Goal: Information Seeking & Learning: Compare options

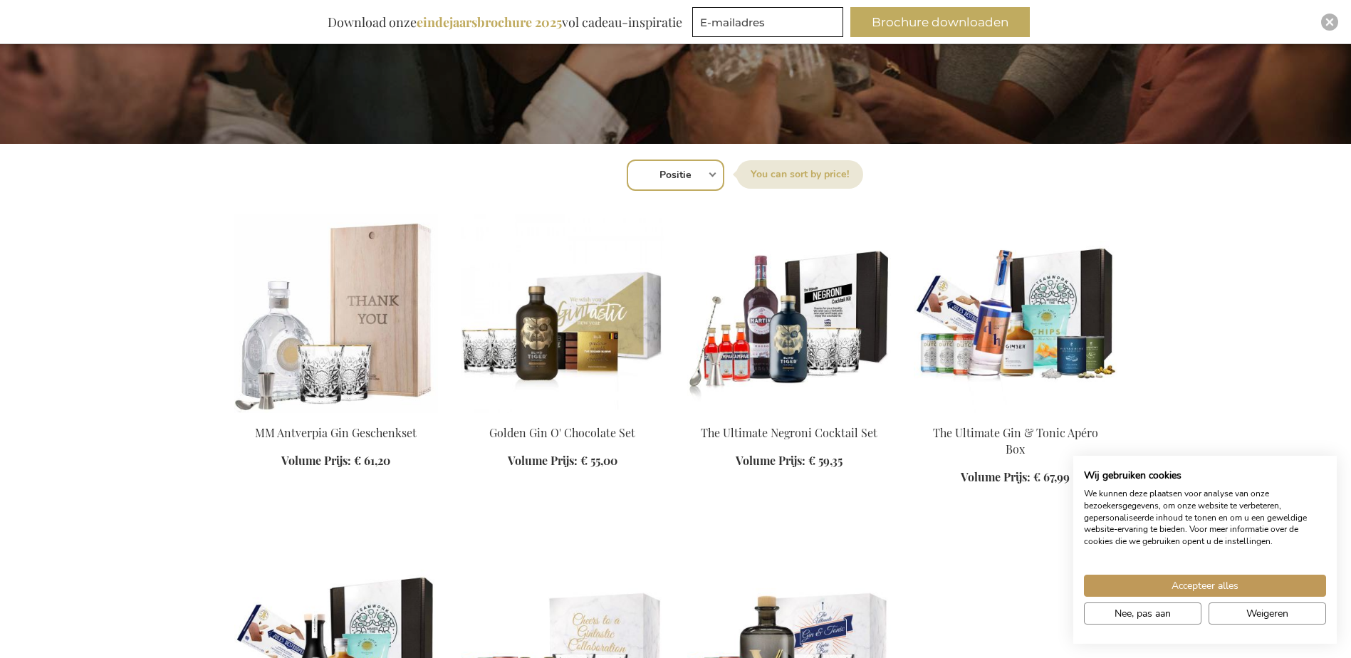
scroll to position [427, 0]
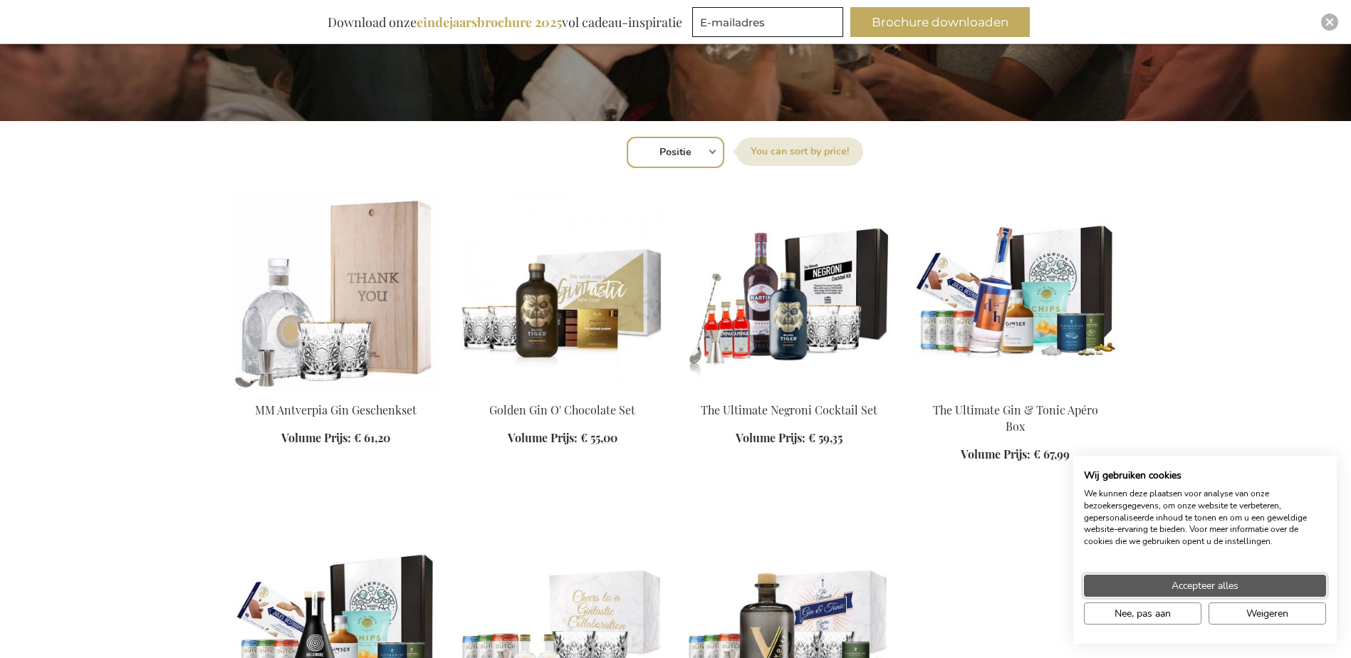
click at [1199, 582] on span "Accepteer alles" at bounding box center [1205, 585] width 67 height 15
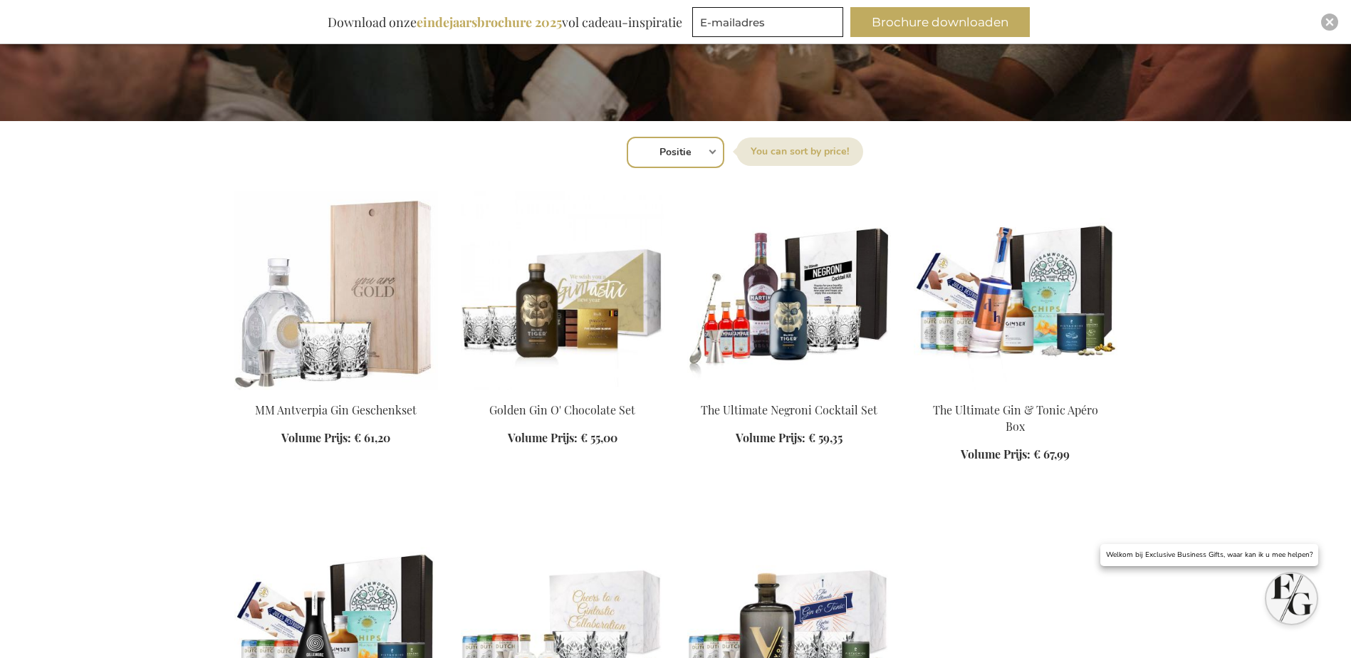
click at [388, 293] on img at bounding box center [336, 290] width 204 height 199
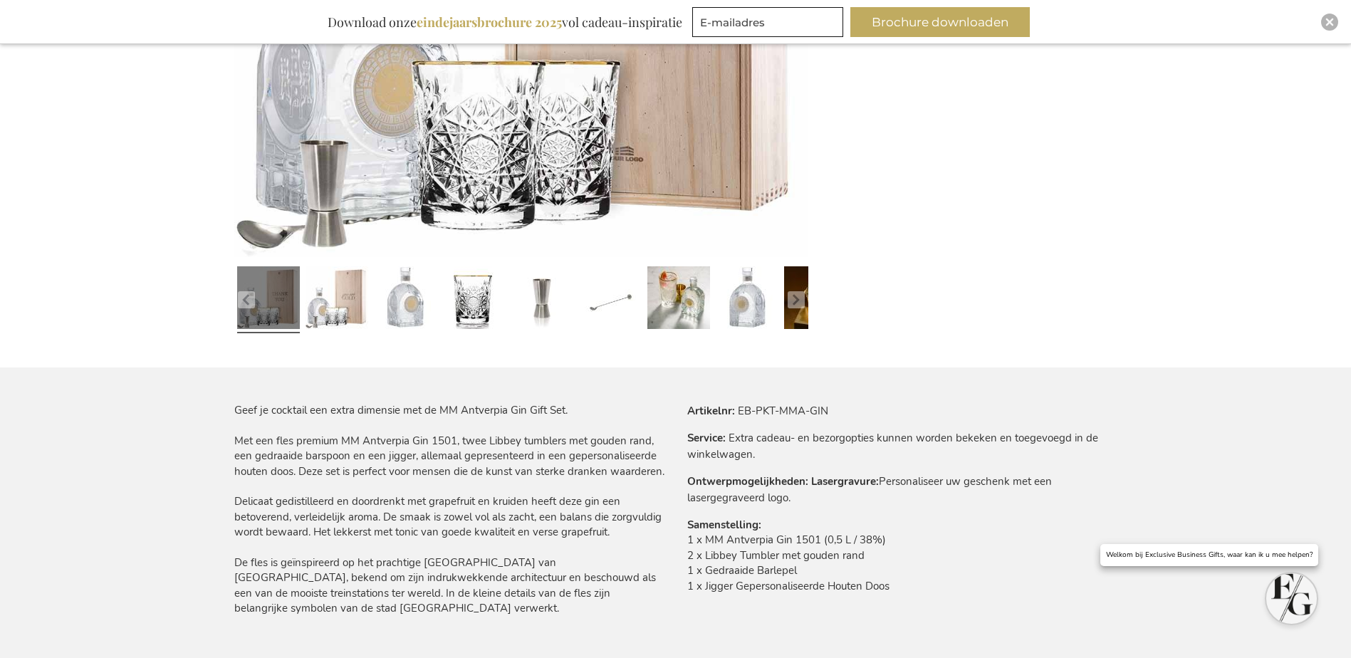
scroll to position [570, 0]
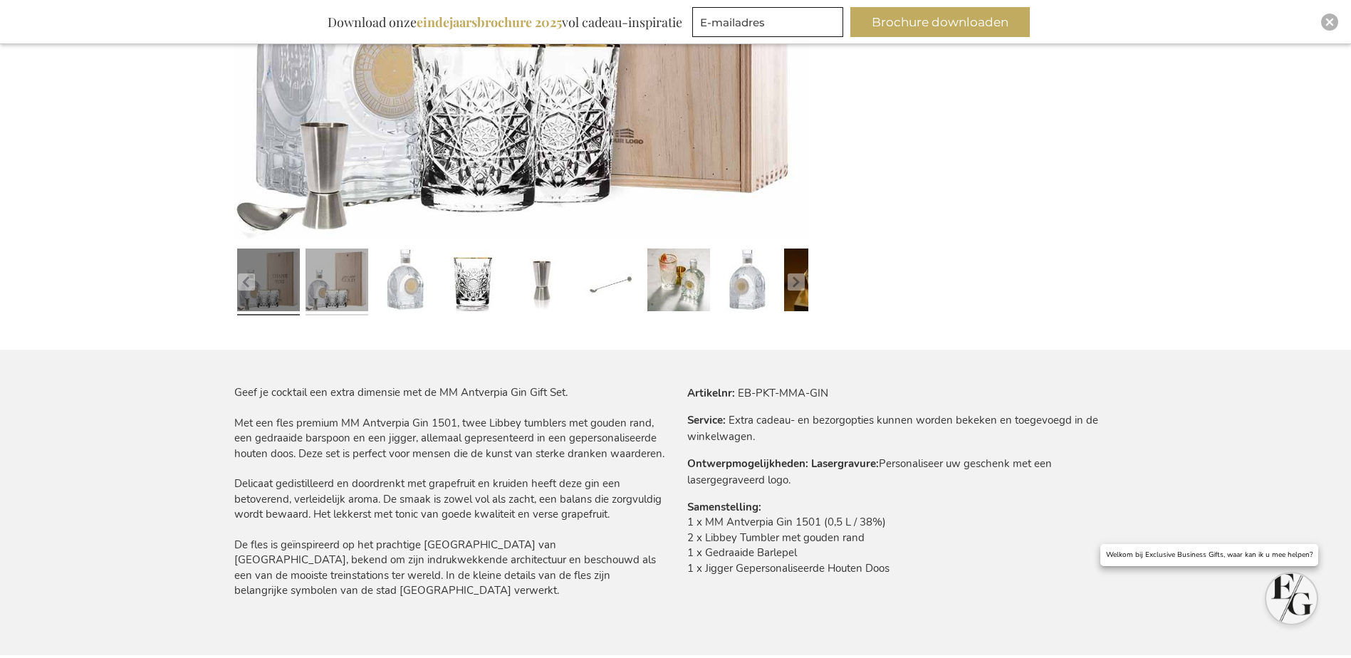
click at [339, 293] on link at bounding box center [337, 282] width 63 height 78
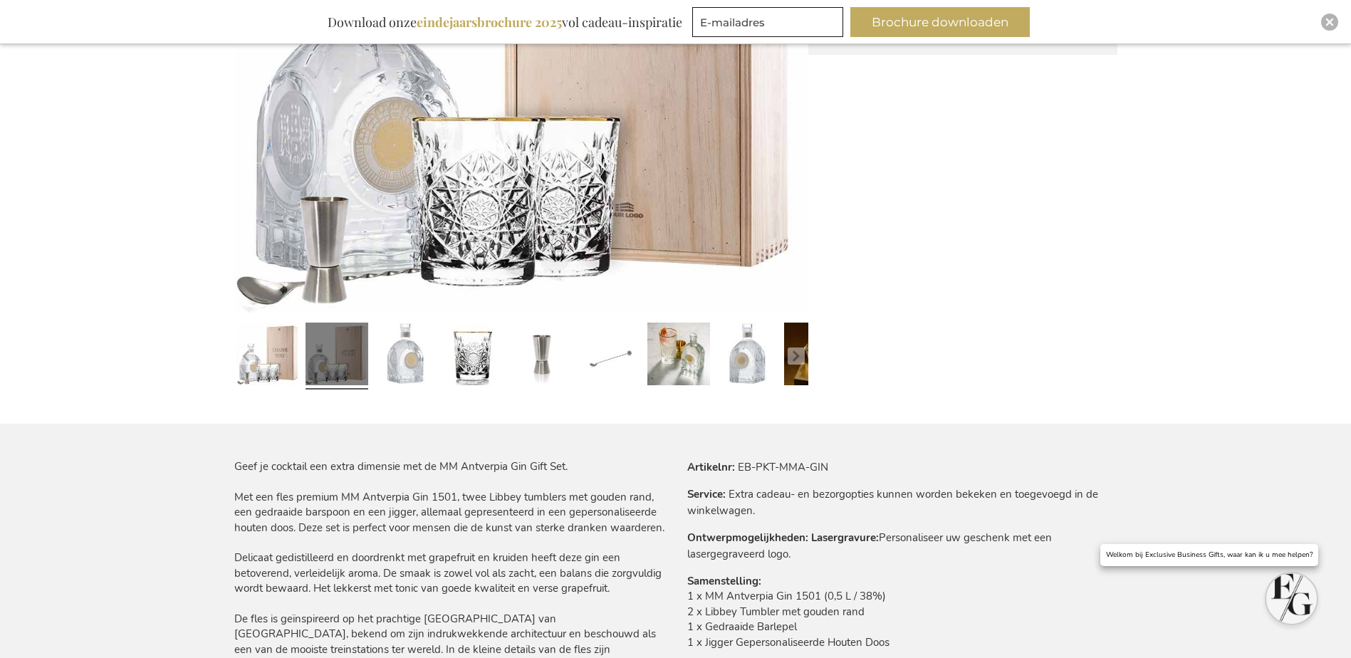
scroll to position [427, 0]
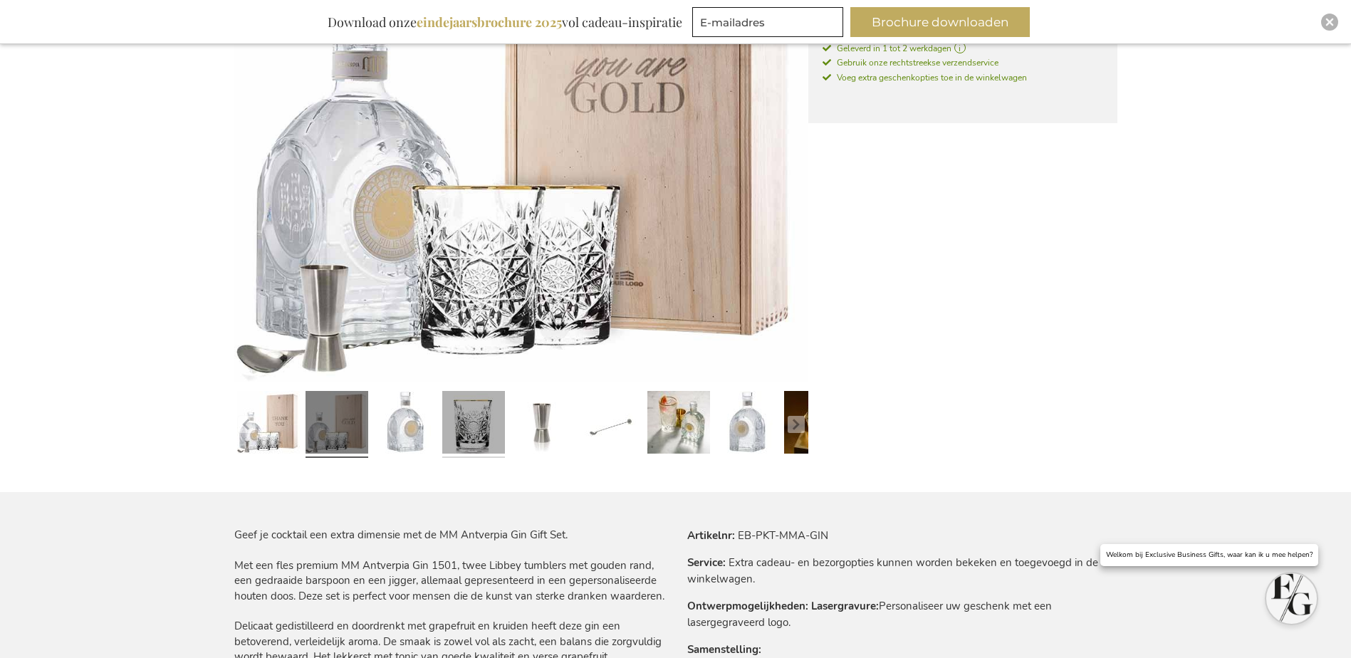
click at [481, 433] on link at bounding box center [473, 424] width 63 height 78
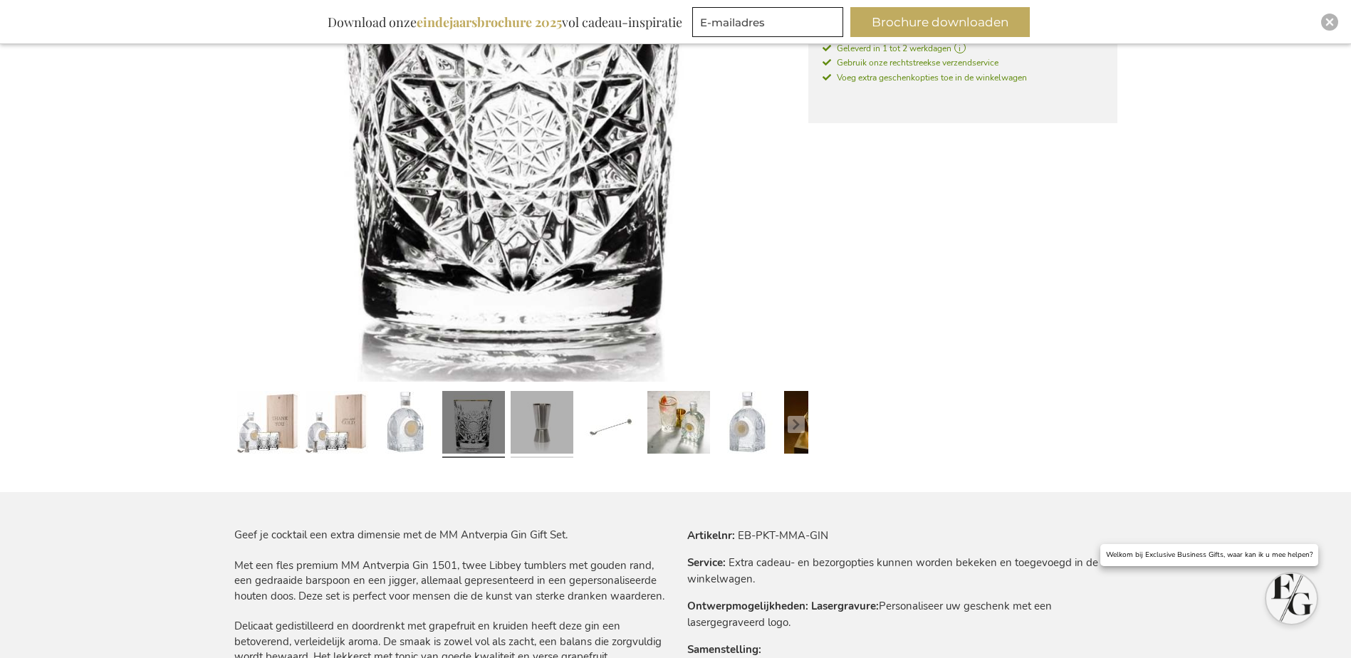
click at [533, 432] on link at bounding box center [542, 424] width 63 height 78
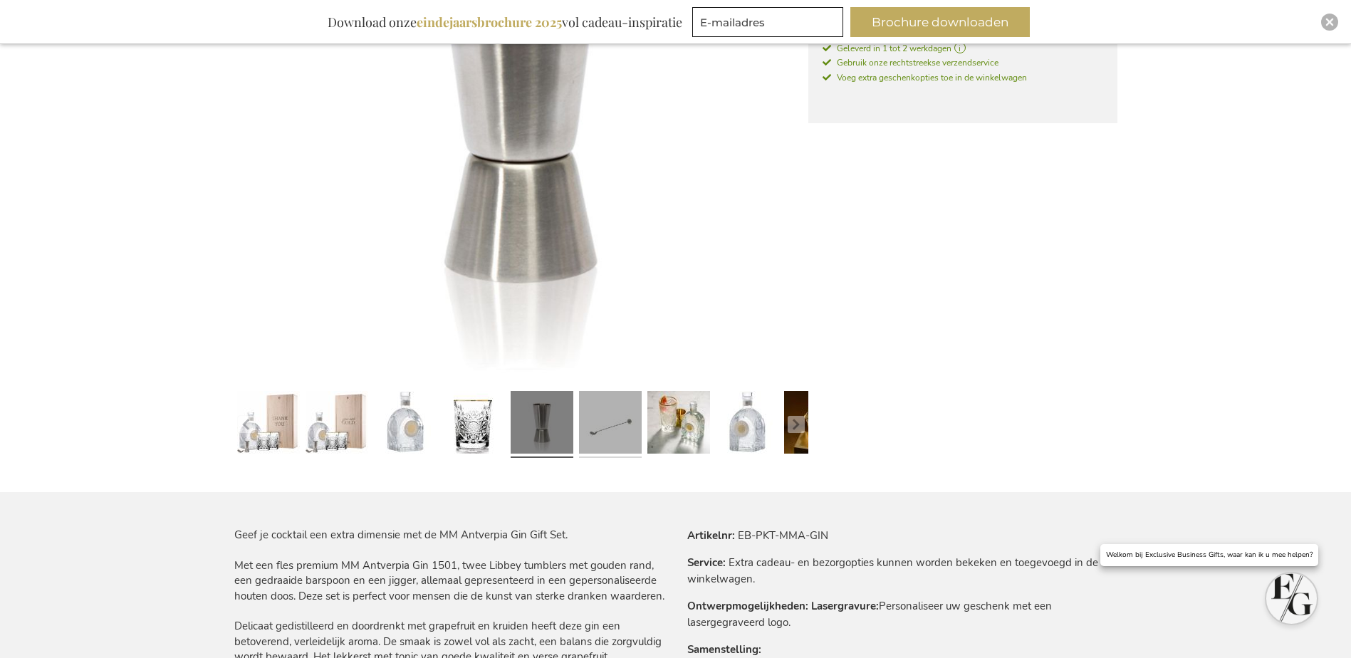
click at [608, 432] on link at bounding box center [610, 424] width 63 height 78
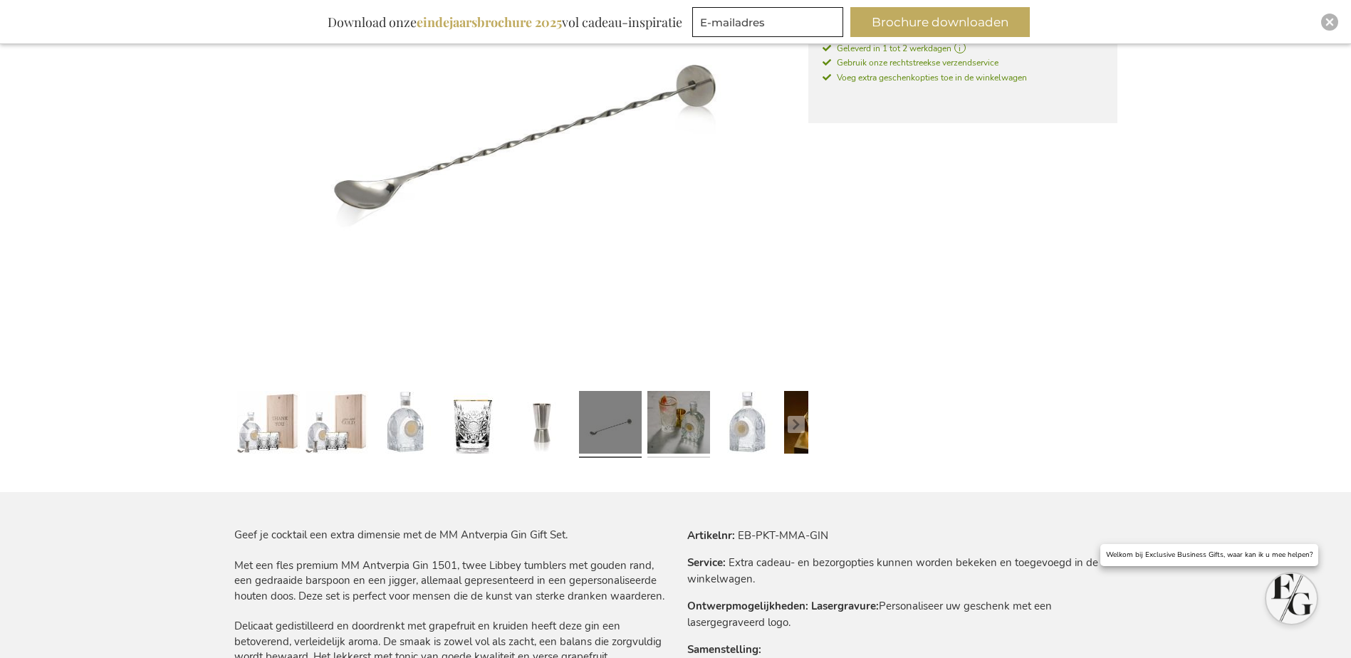
click at [672, 432] on link at bounding box center [679, 424] width 63 height 78
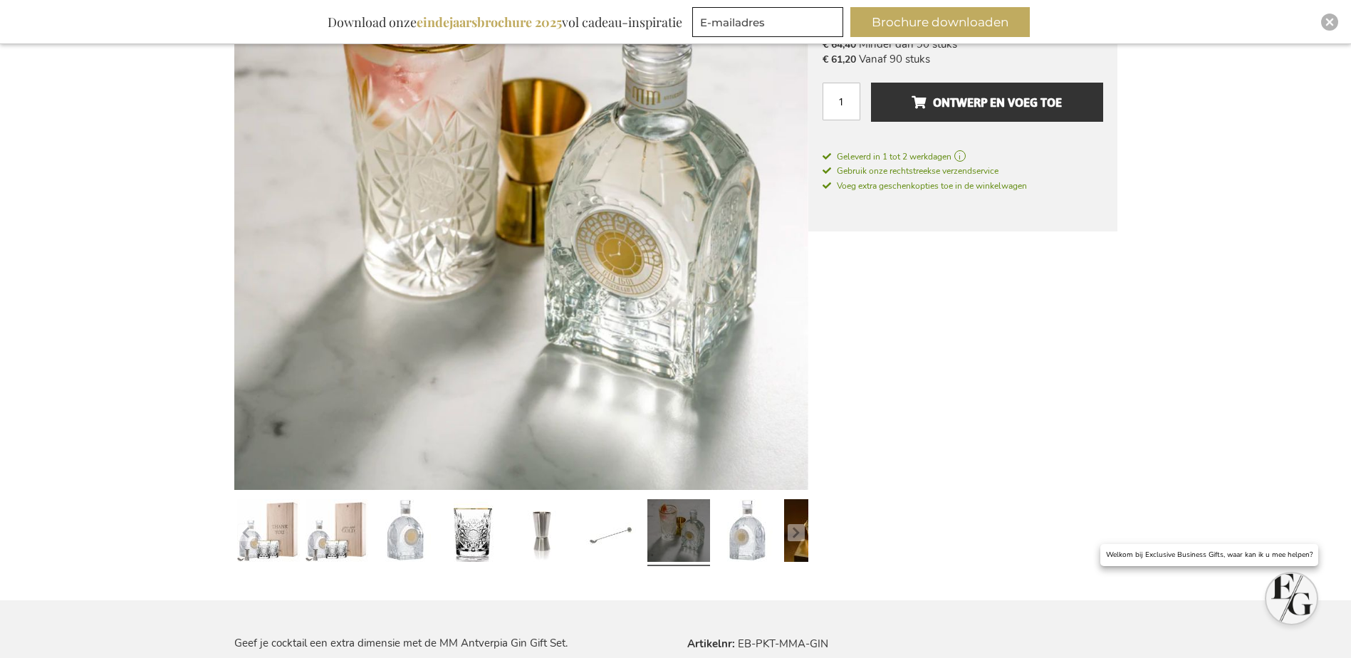
scroll to position [214, 0]
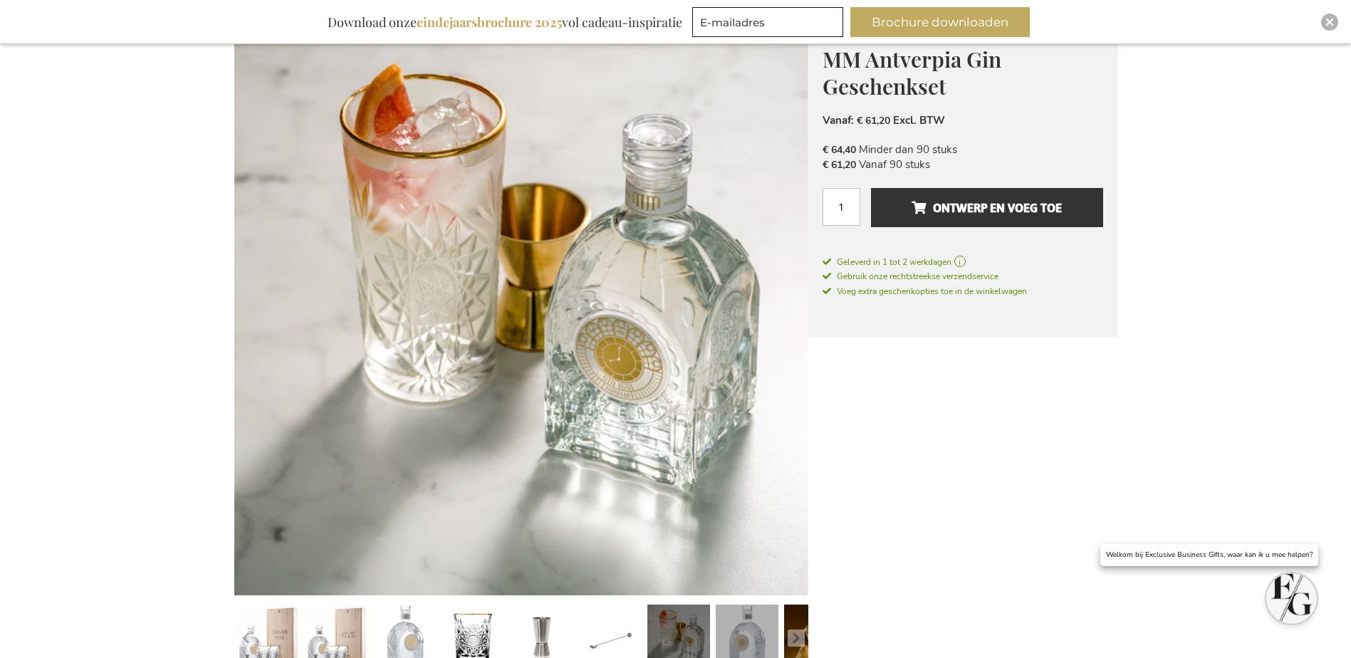
click at [740, 630] on link at bounding box center [747, 638] width 63 height 78
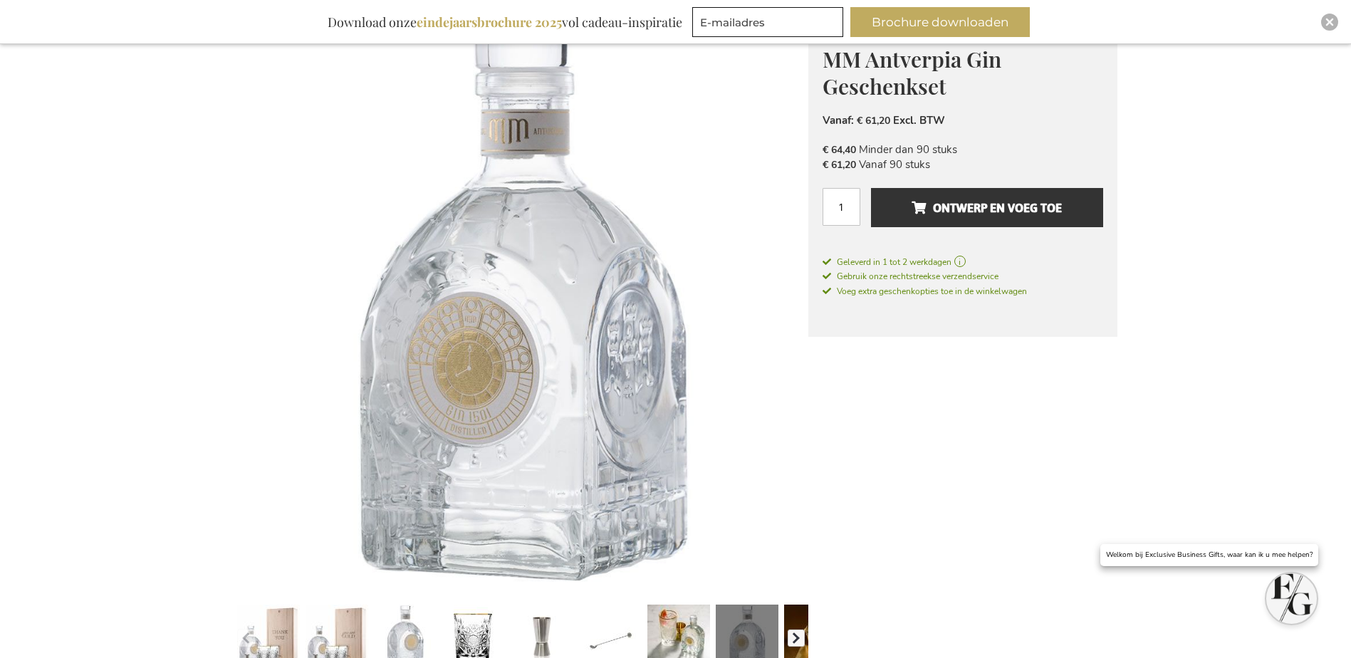
click at [796, 634] on button "button" at bounding box center [796, 638] width 17 height 17
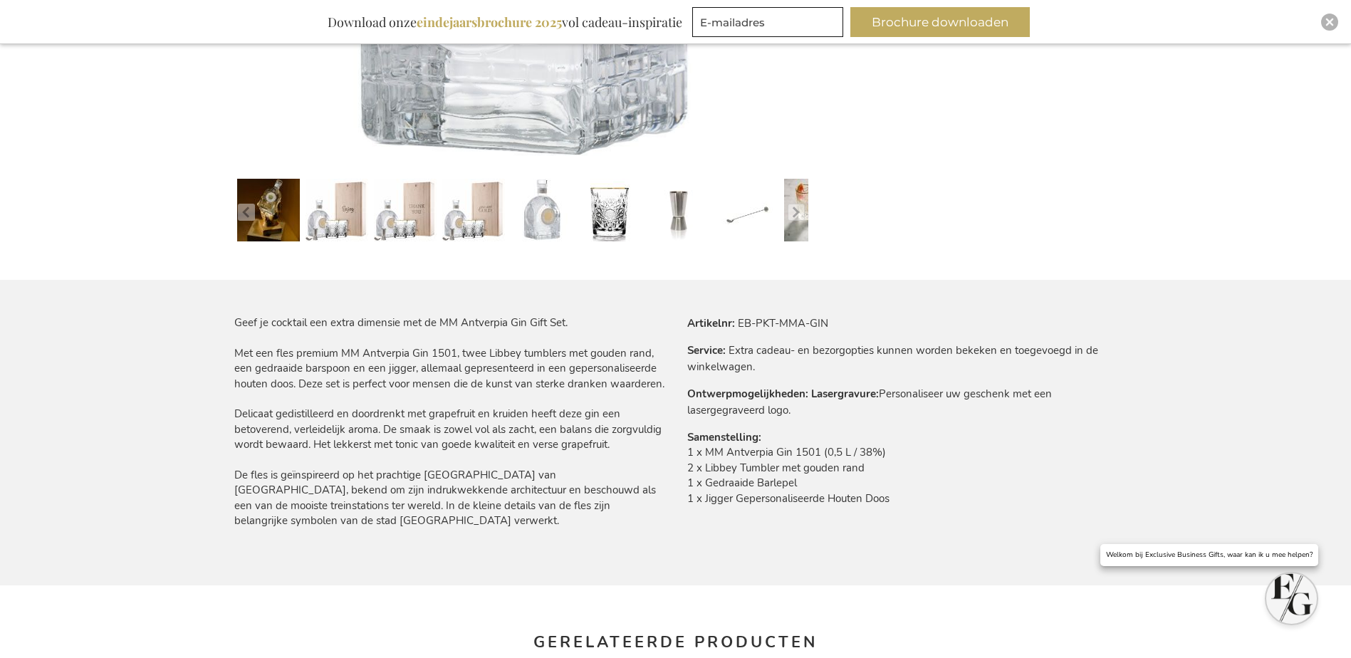
scroll to position [641, 0]
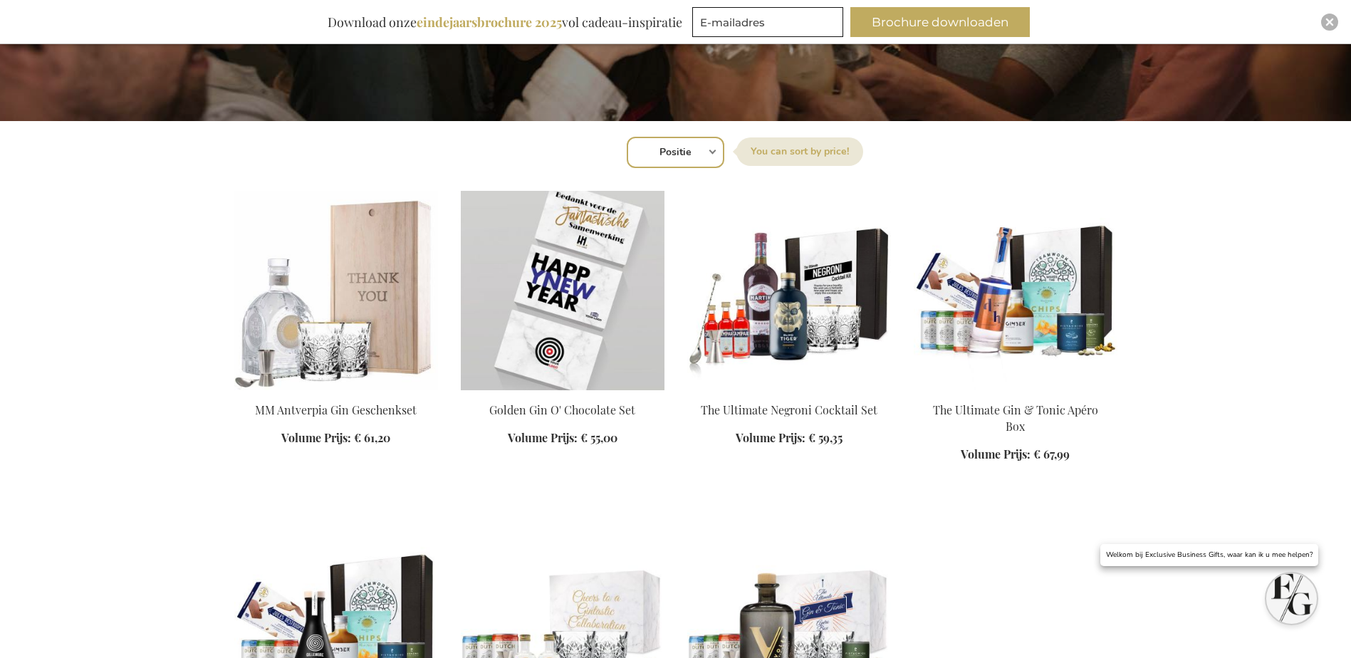
click at [586, 309] on img at bounding box center [563, 290] width 204 height 199
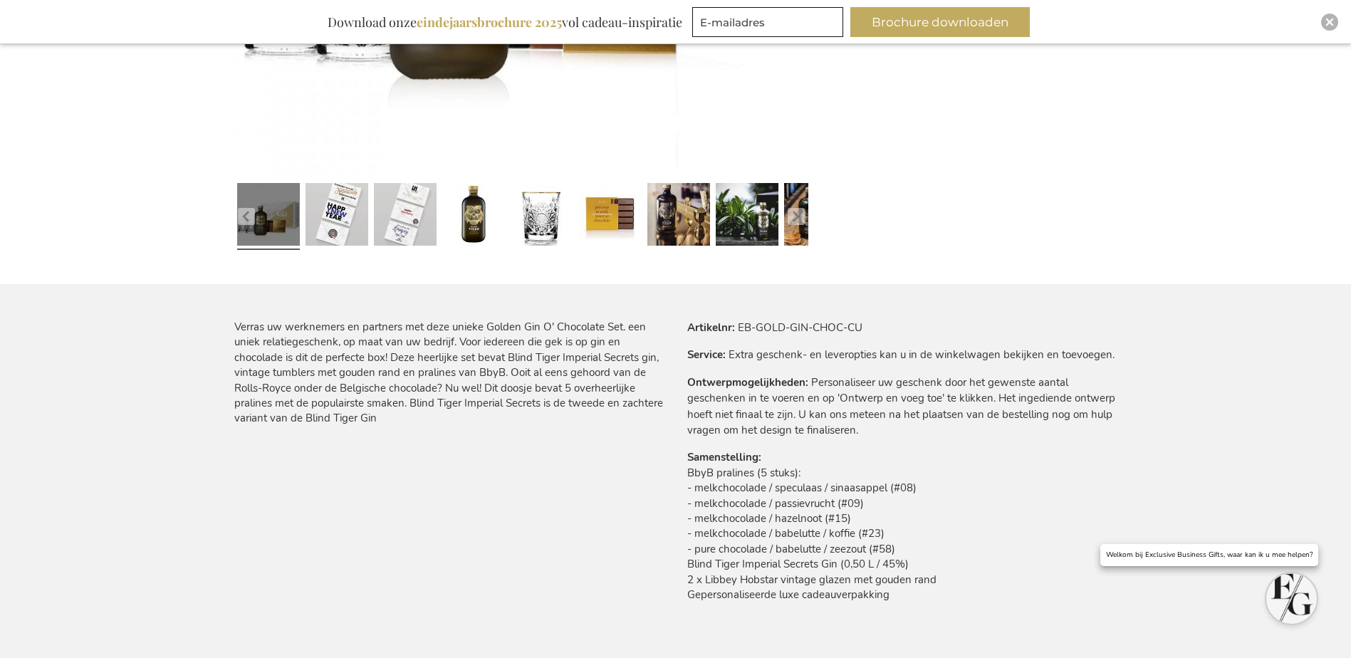
scroll to position [641, 0]
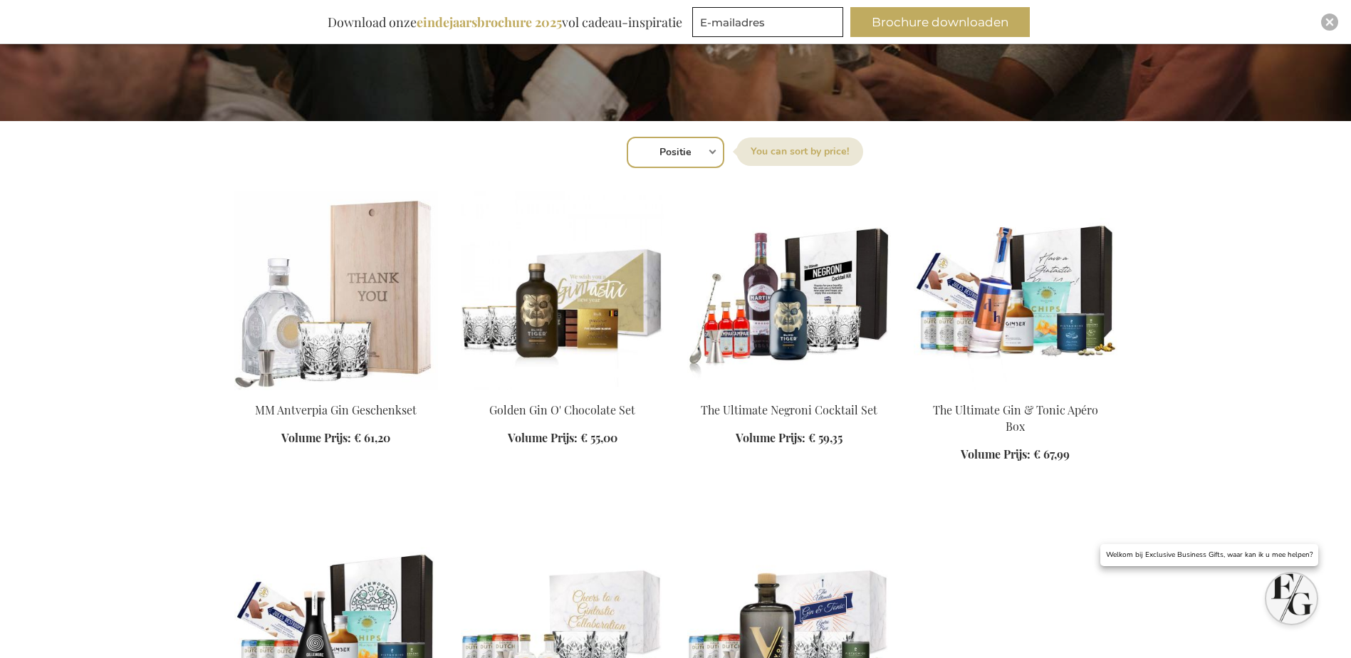
click at [1012, 321] on img at bounding box center [1016, 290] width 204 height 199
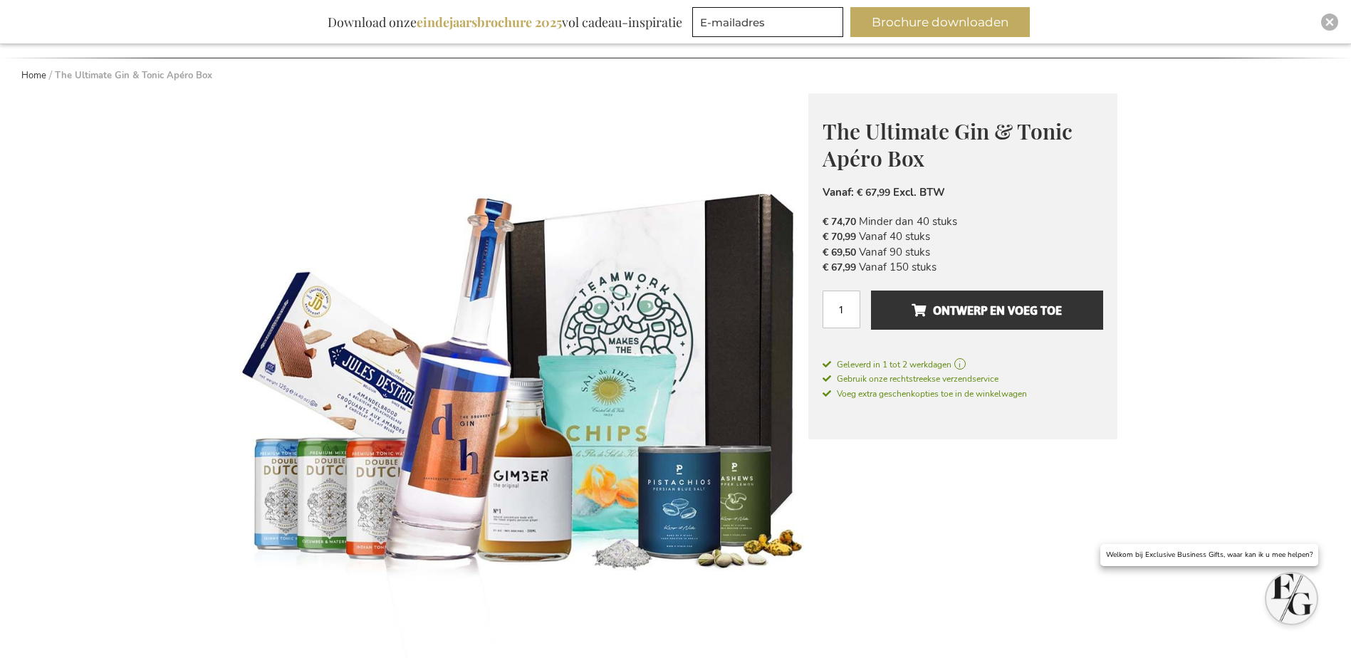
scroll to position [142, 0]
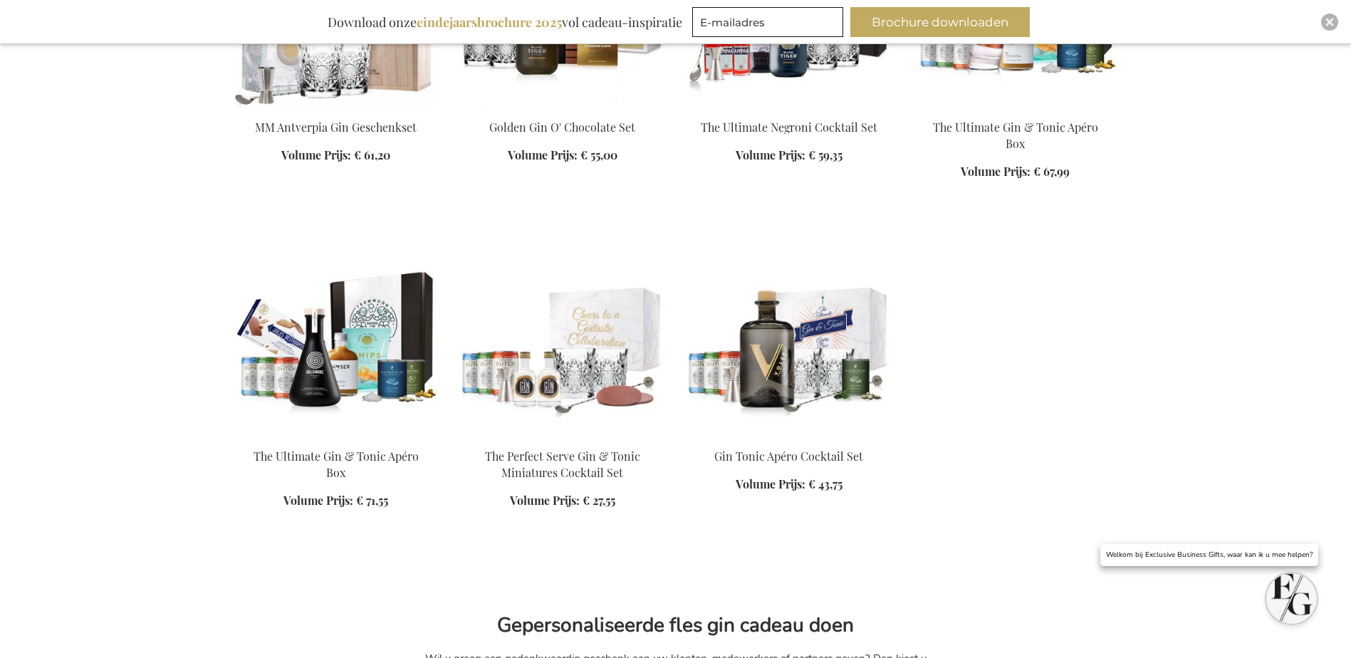
scroll to position [712, 0]
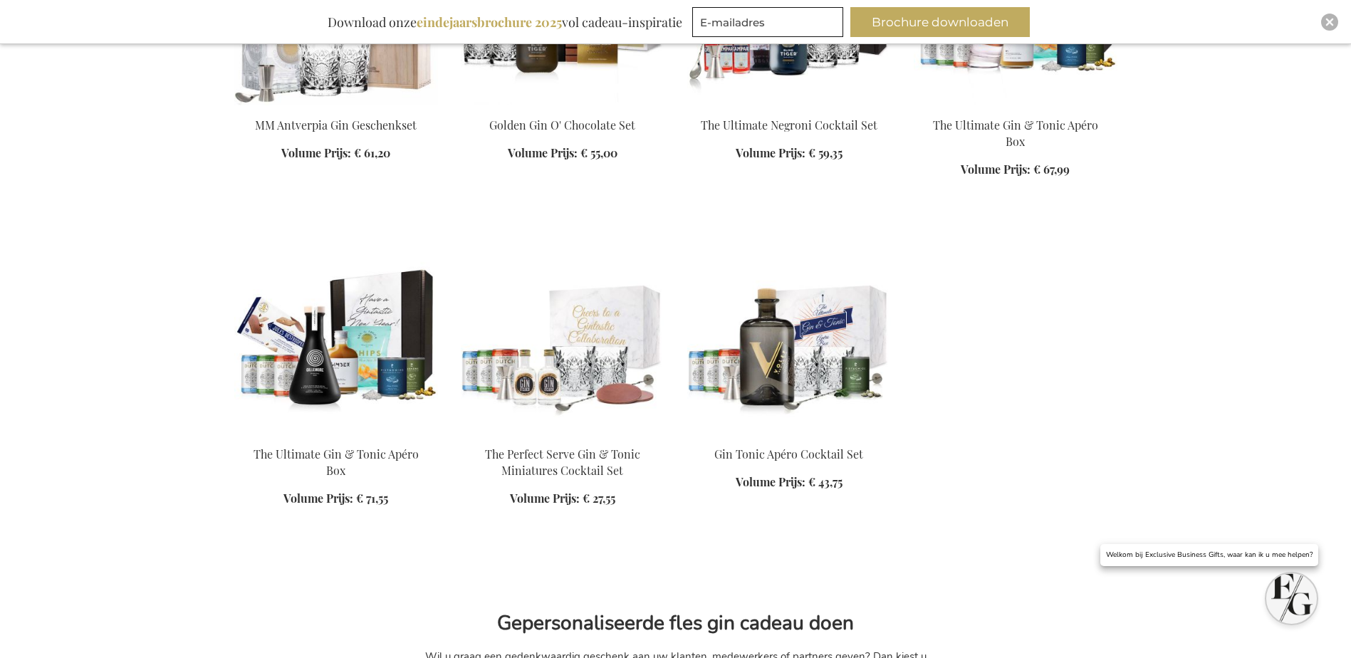
click at [318, 362] on img at bounding box center [336, 334] width 204 height 199
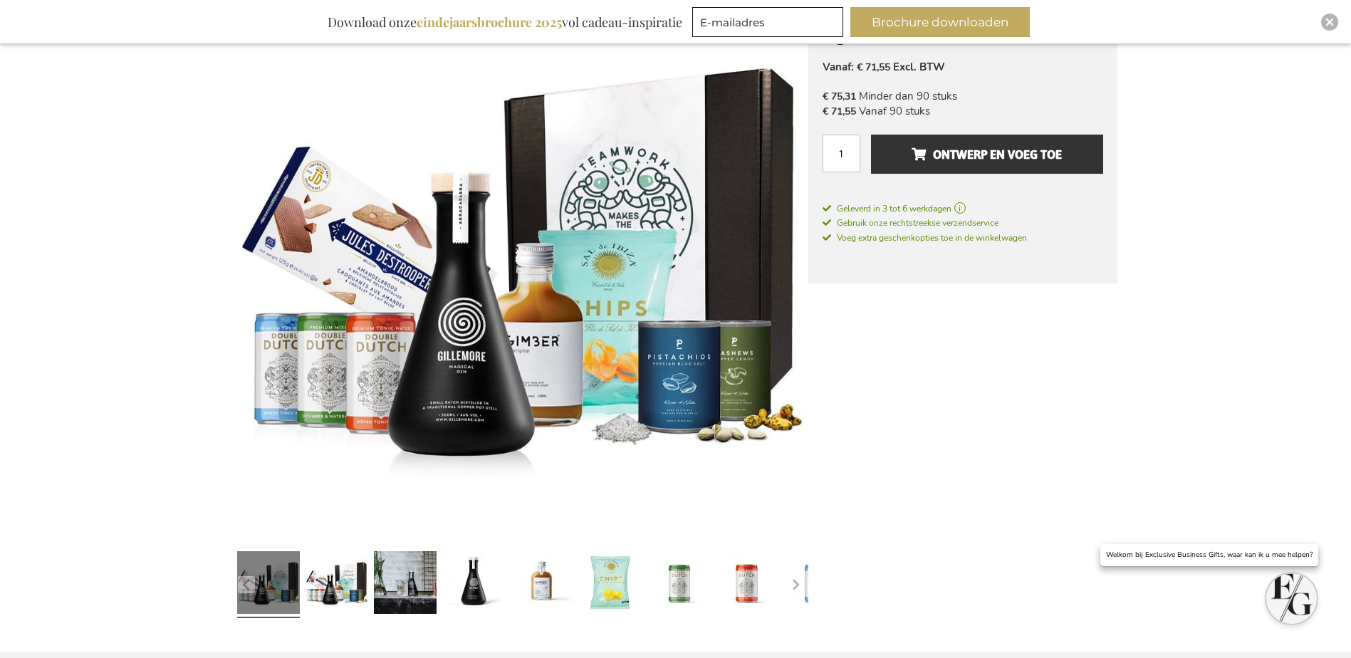
scroll to position [285, 0]
